Goal: Task Accomplishment & Management: Use online tool/utility

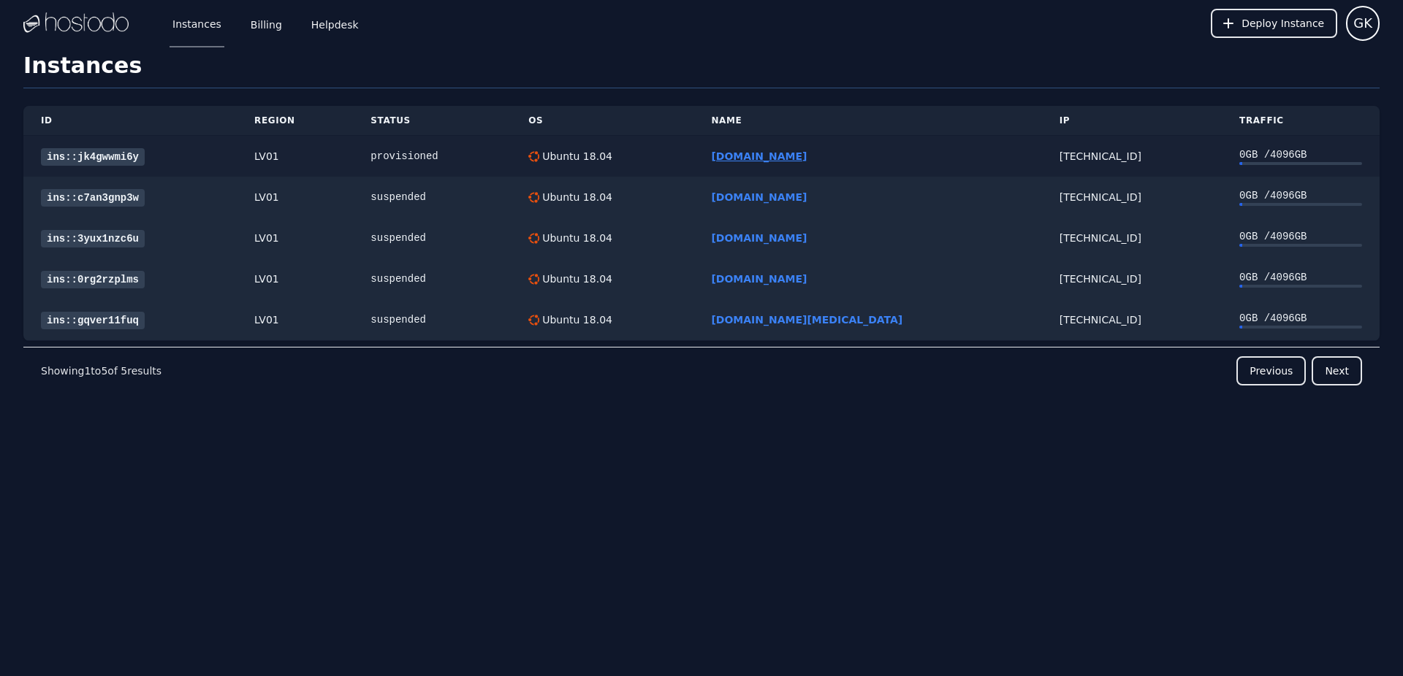
click at [806, 159] on link "[DOMAIN_NAME]" at bounding box center [759, 156] width 96 height 12
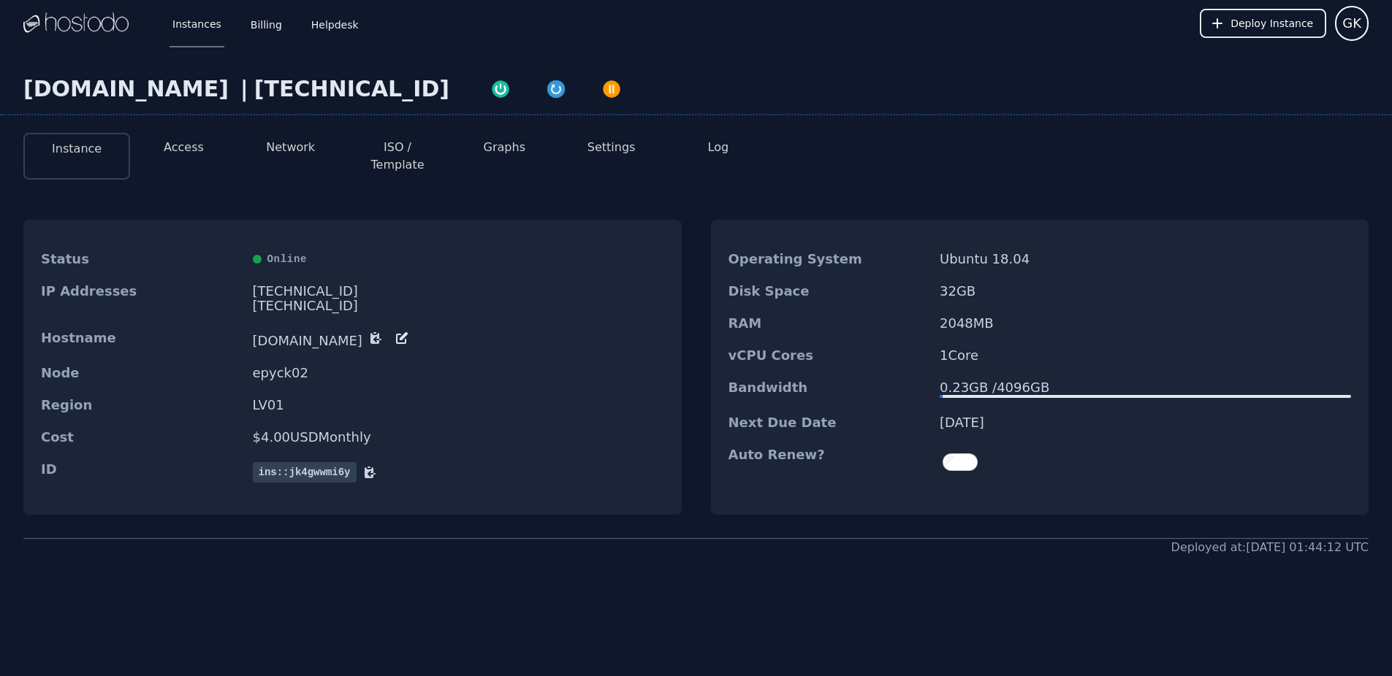
click at [400, 332] on icon at bounding box center [404, 336] width 8 height 8
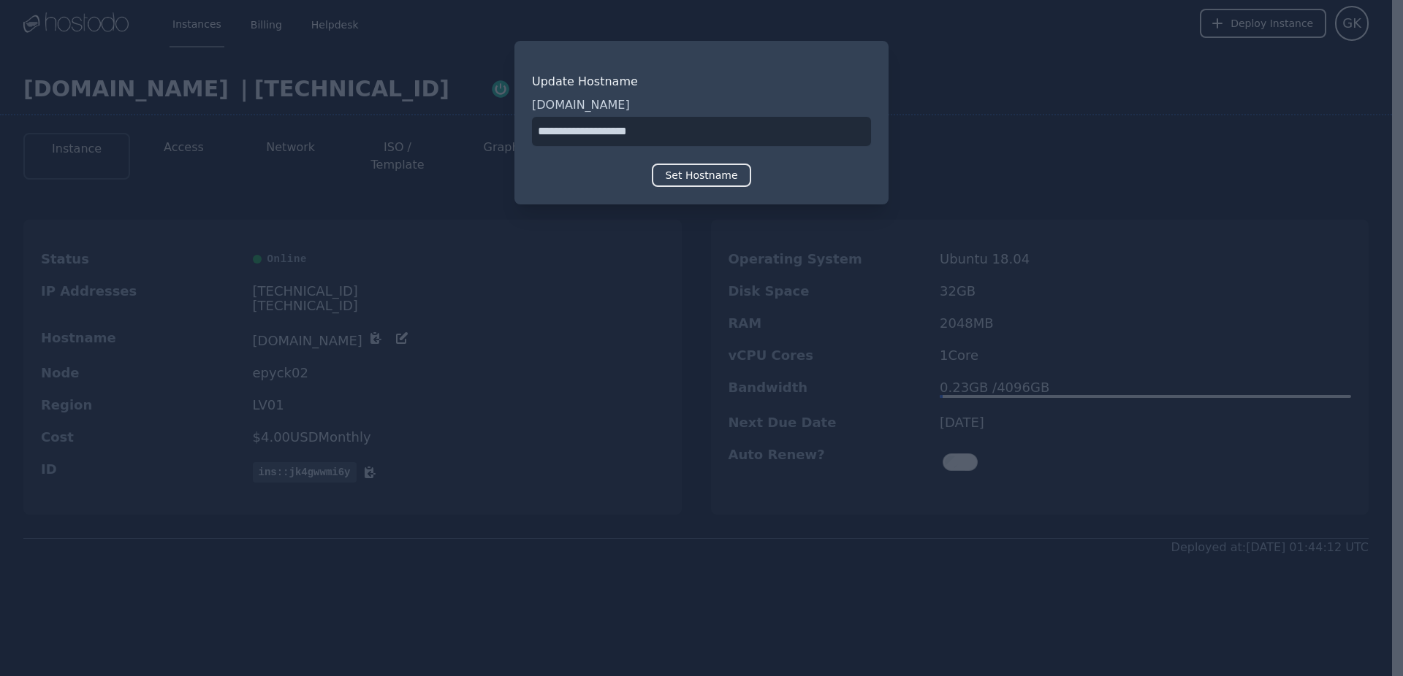
click at [630, 129] on input "input" at bounding box center [701, 131] width 339 height 29
type input "**********"
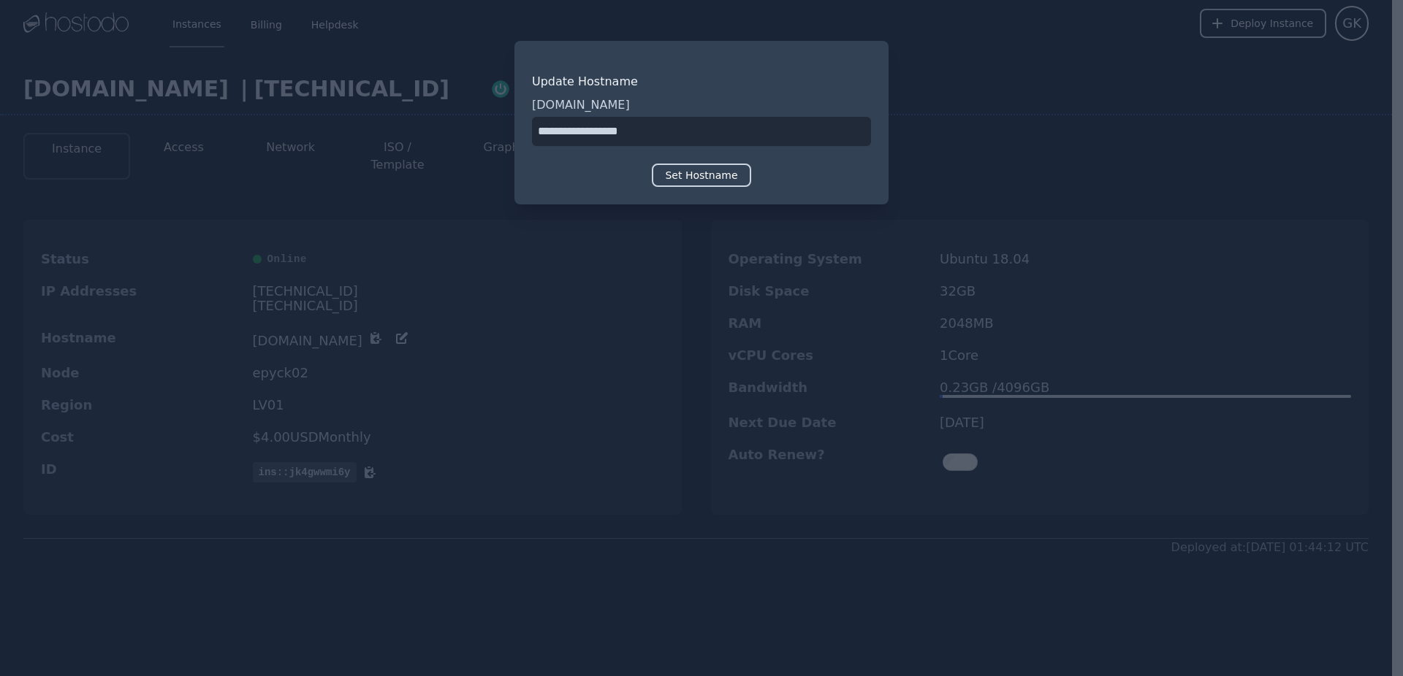
click at [682, 175] on button "Set Hostname" at bounding box center [701, 175] width 99 height 23
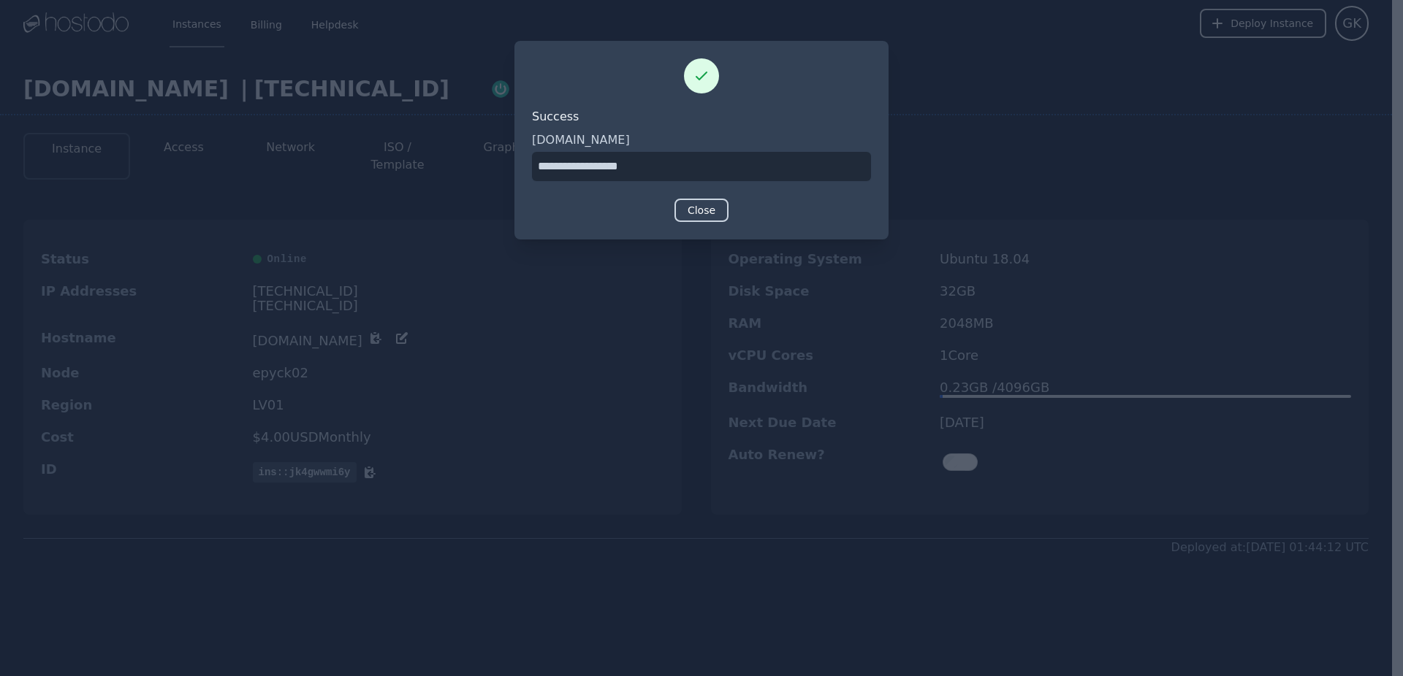
click at [722, 215] on button "Close" at bounding box center [701, 210] width 54 height 23
